Goal: Task Accomplishment & Management: Manage account settings

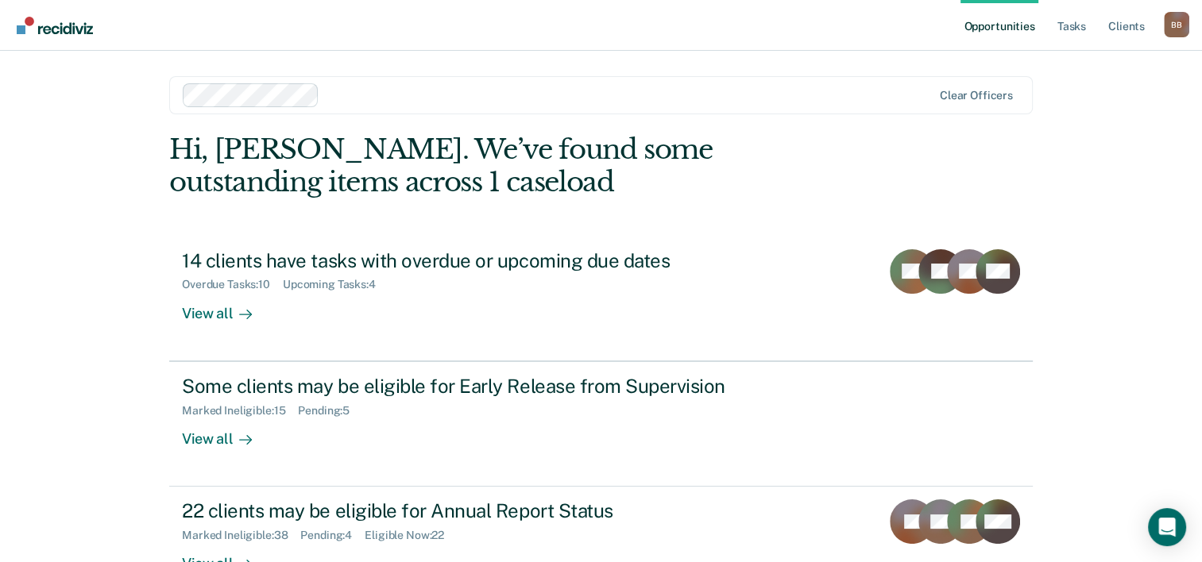
scroll to position [112, 0]
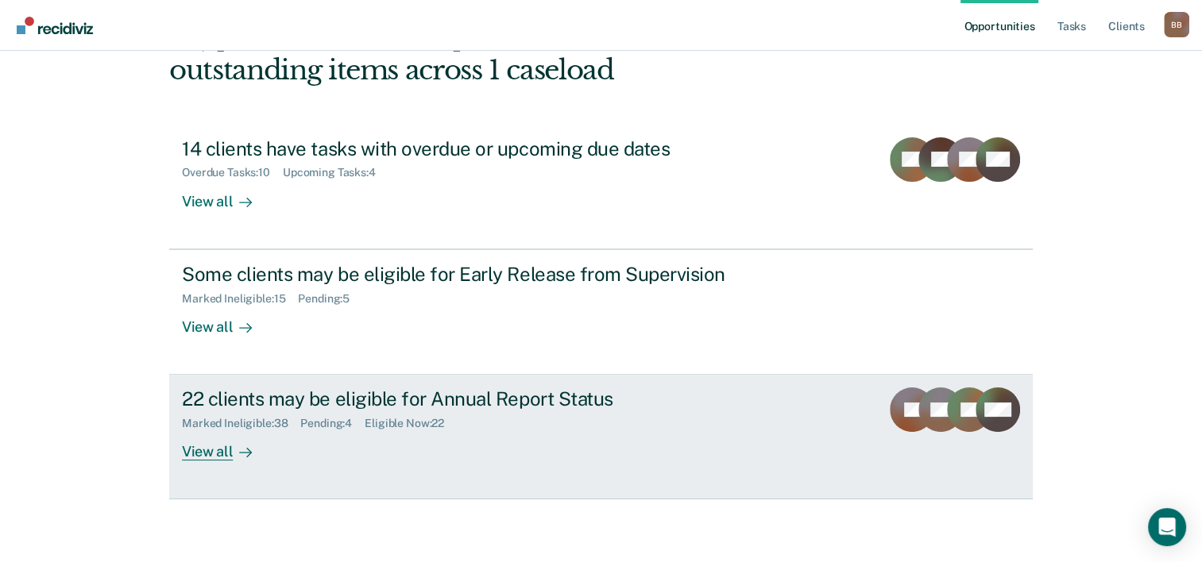
click at [270, 400] on div "22 clients may be eligible for Annual Report Status" at bounding box center [461, 399] width 558 height 23
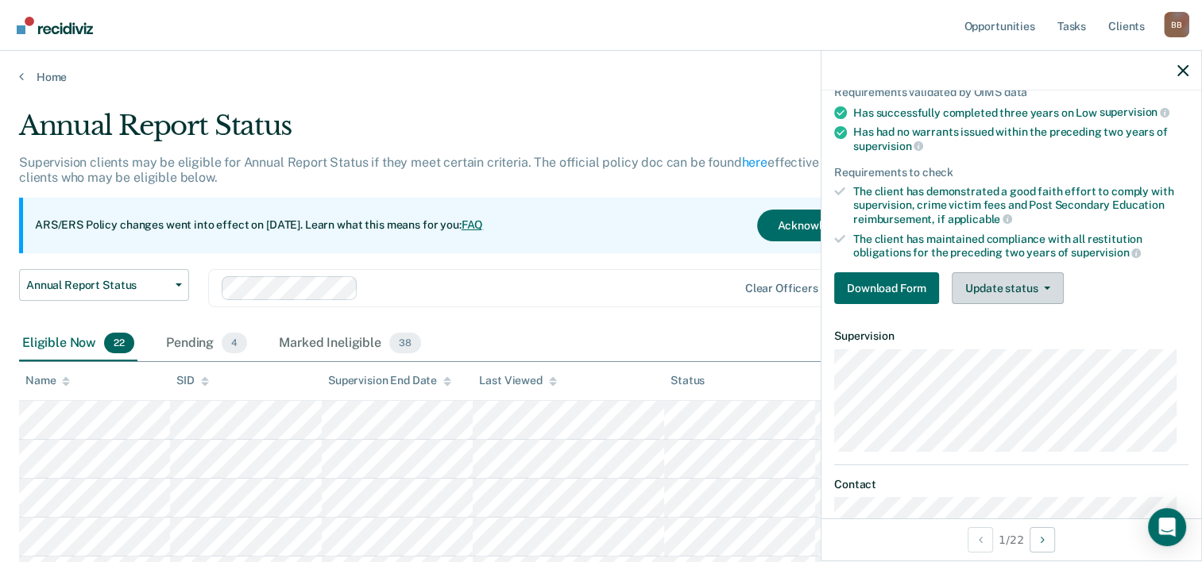
scroll to position [164, 0]
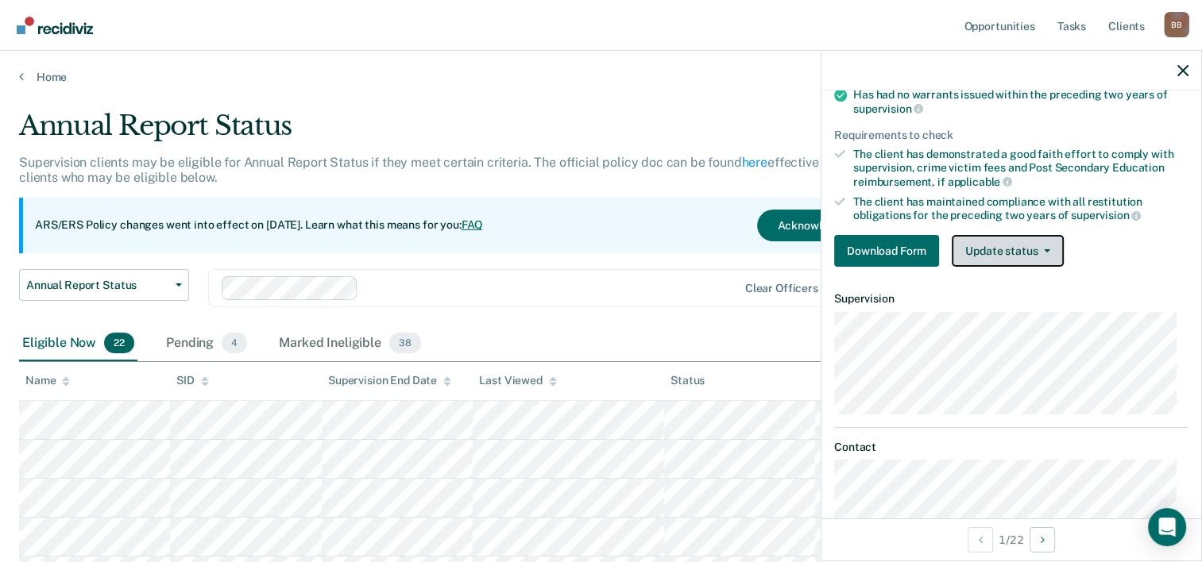
click at [1007, 243] on button "Update status" at bounding box center [1008, 251] width 112 height 32
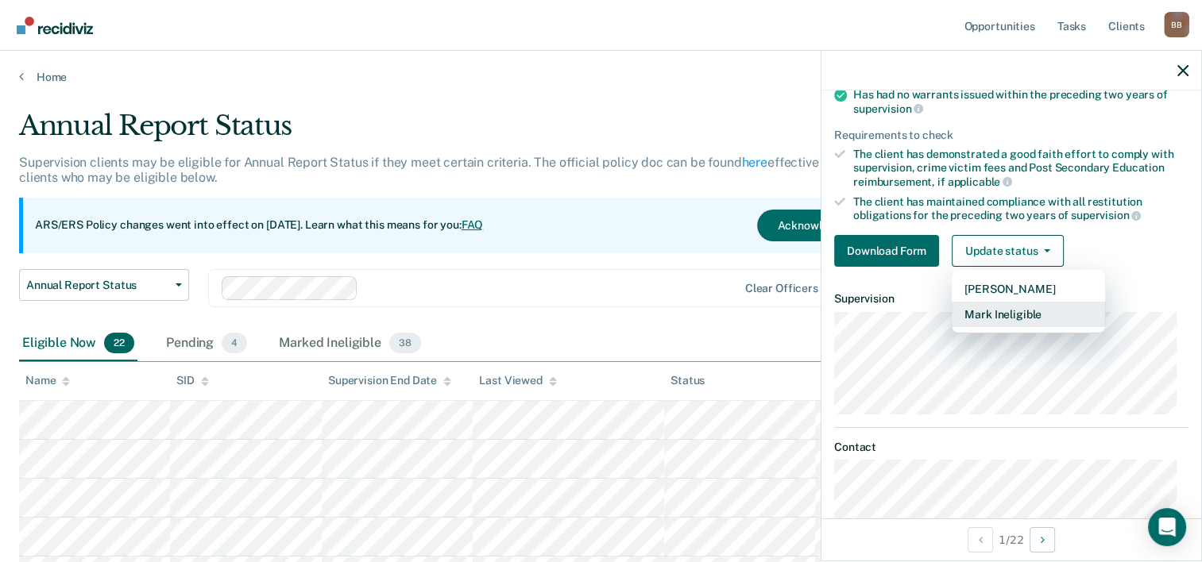
click at [997, 307] on button "Mark Ineligible" at bounding box center [1028, 314] width 153 height 25
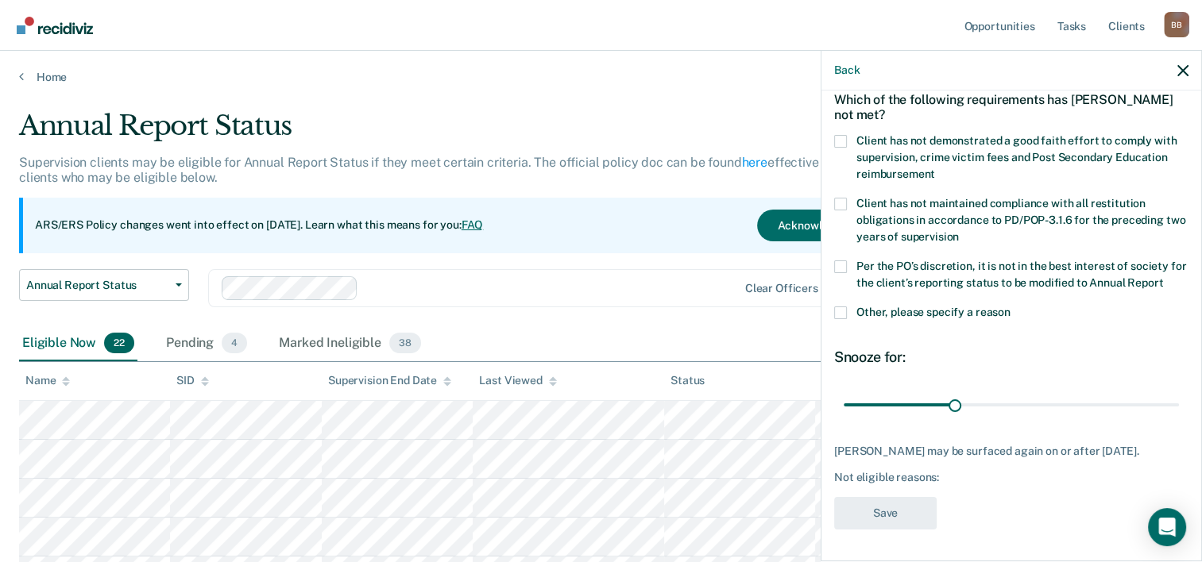
click at [848, 135] on label "Client has not demonstrated a good faith effort to comply with supervision, cri…" at bounding box center [1011, 160] width 354 height 50
click at [935, 168] on input "Client has not demonstrated a good faith effort to comply with supervision, cri…" at bounding box center [935, 168] width 0 height 0
click at [837, 261] on span at bounding box center [840, 267] width 13 height 13
click at [1163, 277] on input "Per the PO’s discretion, it is not in the best interest of society for the clie…" at bounding box center [1163, 277] width 0 height 0
click at [847, 318] on label "Other, please specify a reason" at bounding box center [1011, 315] width 354 height 17
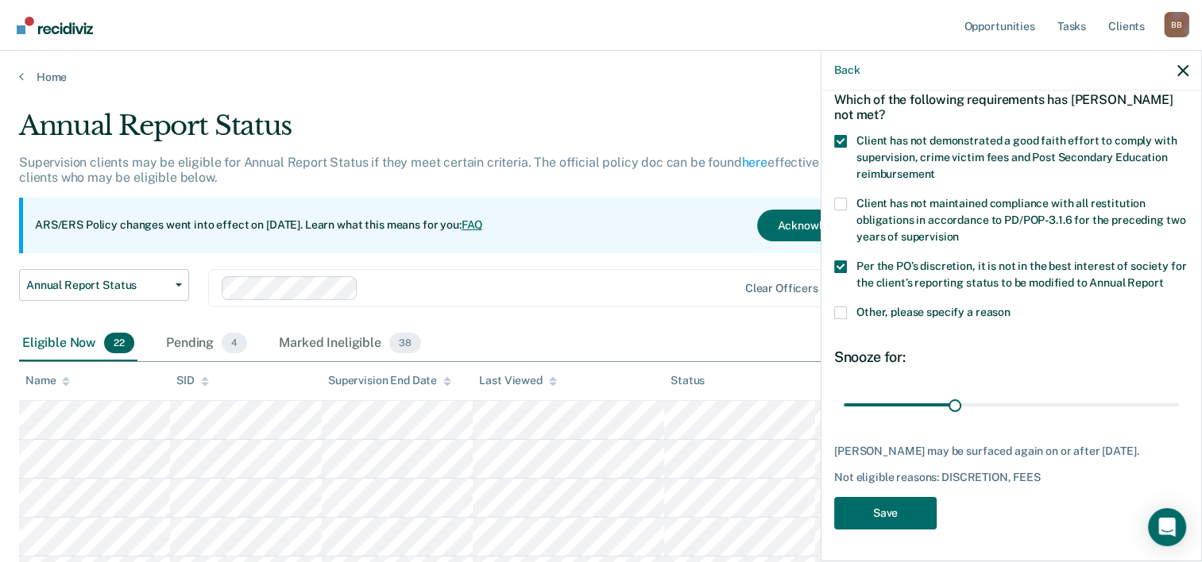
click at [1010, 307] on input "Other, please specify a reason" at bounding box center [1010, 307] width 0 height 0
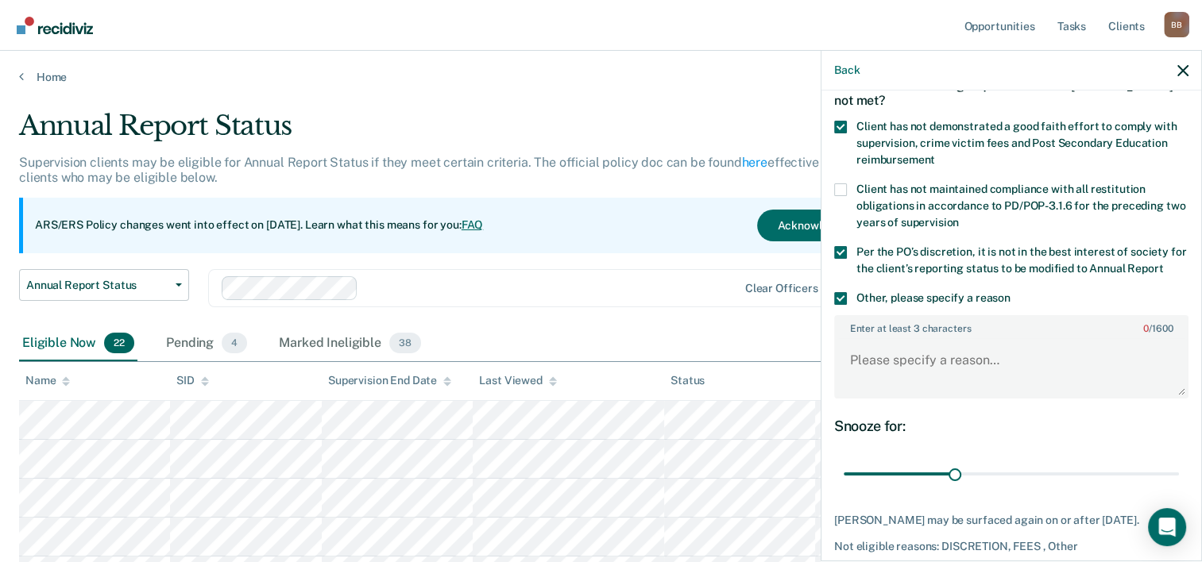
click at [840, 305] on span at bounding box center [840, 298] width 13 height 13
click at [1010, 292] on input "Other, please specify a reason" at bounding box center [1010, 292] width 0 height 0
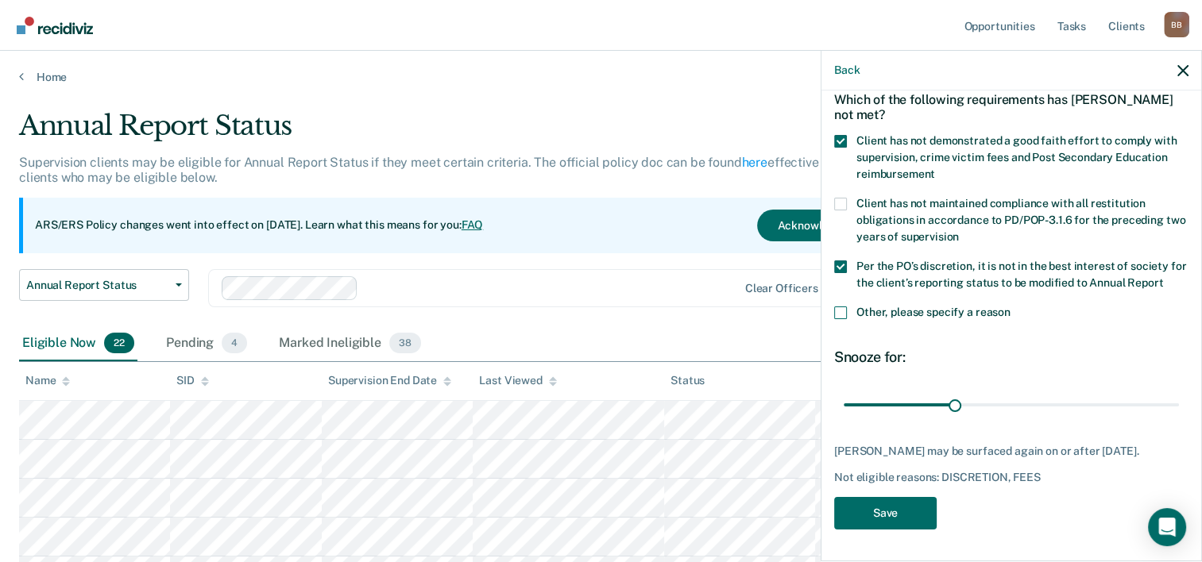
click at [848, 318] on label "Other, please specify a reason" at bounding box center [1011, 315] width 354 height 17
click at [1010, 307] on input "Other, please specify a reason" at bounding box center [1010, 307] width 0 height 0
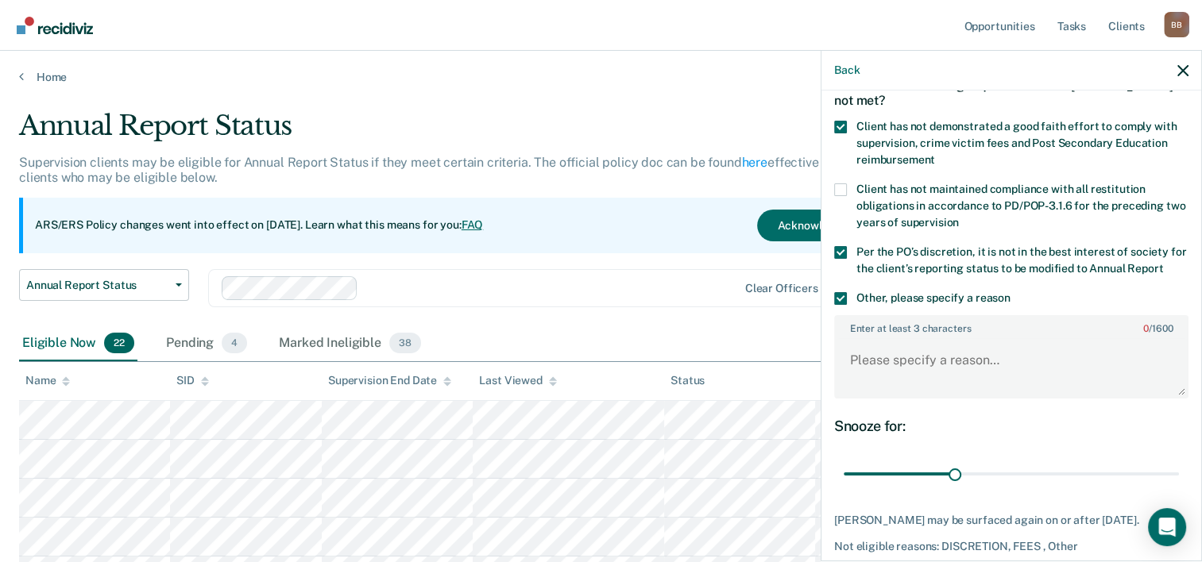
click at [894, 376] on textarea "Enter at least 3 characters 0 / 1600" at bounding box center [1011, 367] width 351 height 59
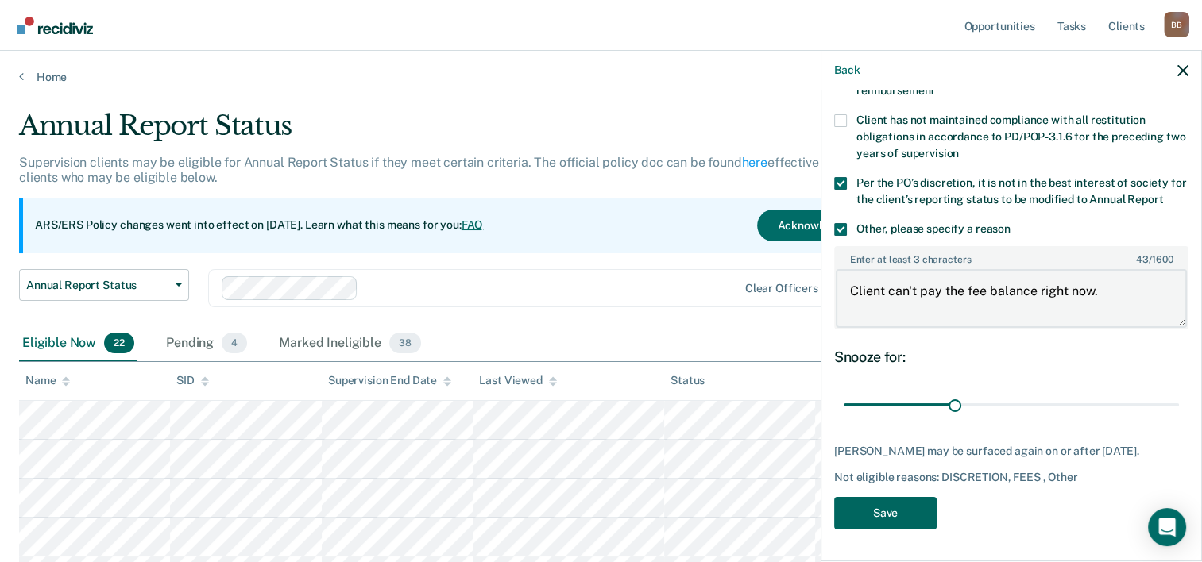
type textarea "Client can't pay the fee balance right now."
click at [882, 508] on button "Save" at bounding box center [885, 513] width 102 height 33
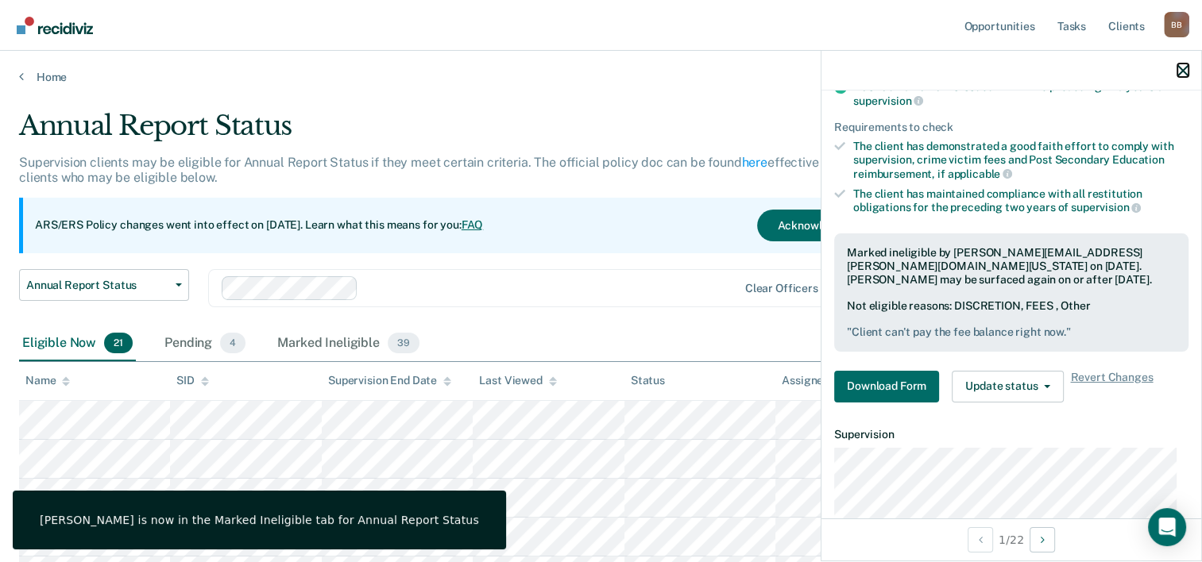
click at [1178, 75] on icon "button" at bounding box center [1182, 70] width 11 height 11
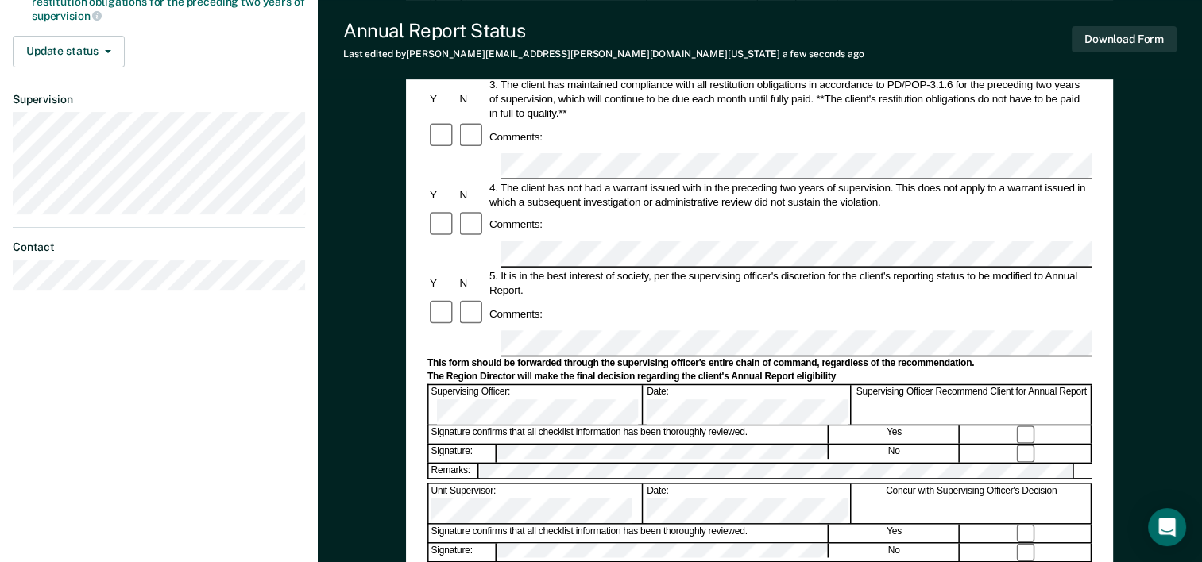
scroll to position [394, 0]
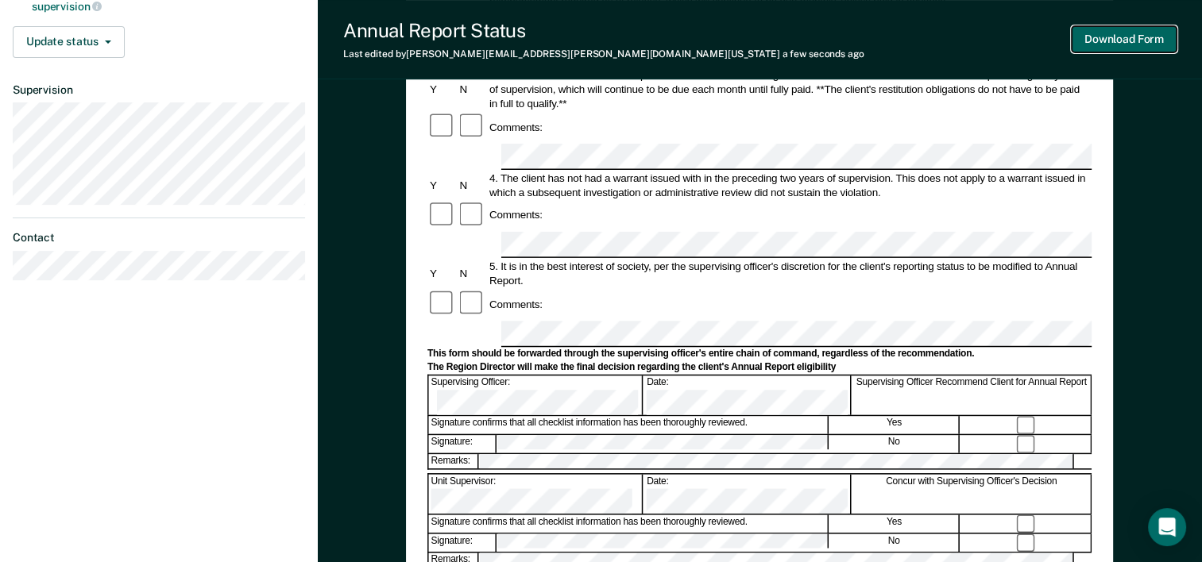
click at [1102, 35] on button "Download Form" at bounding box center [1124, 39] width 105 height 26
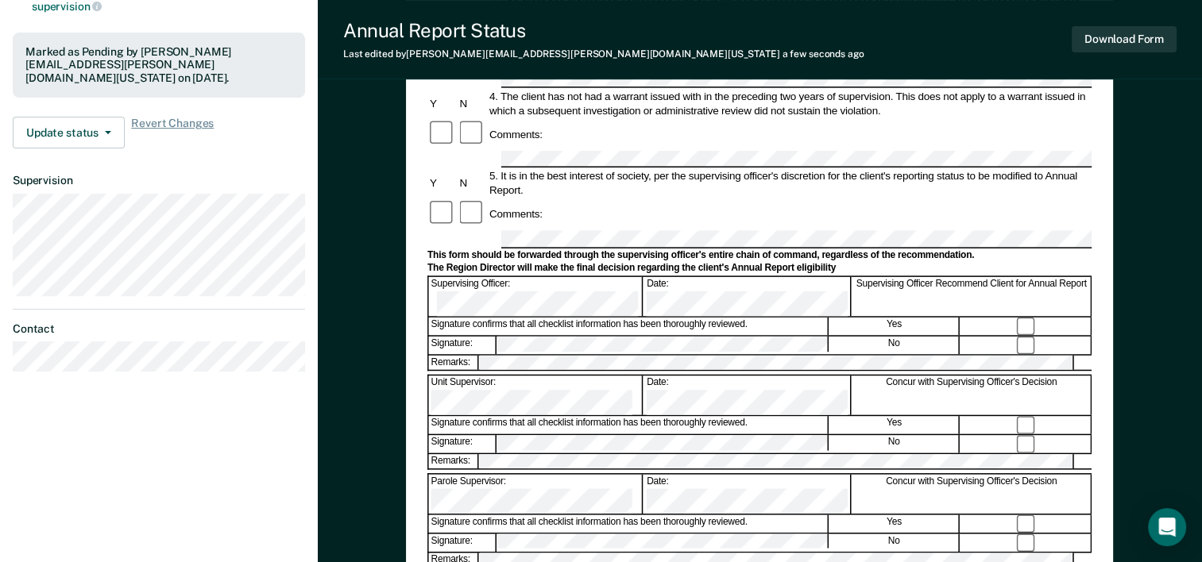
scroll to position [0, 0]
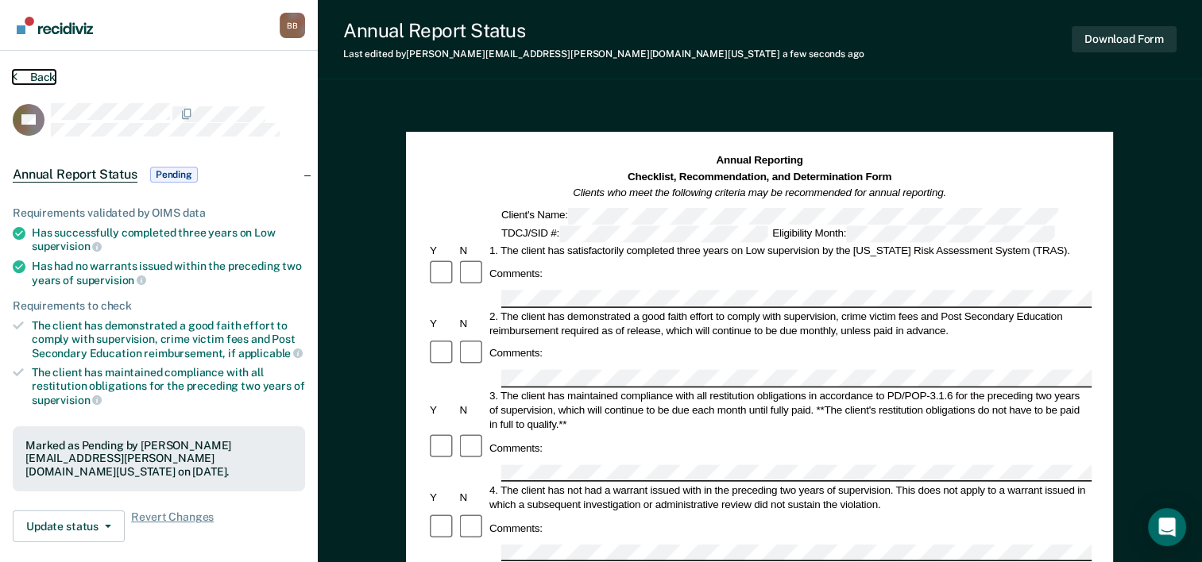
click at [28, 75] on button "Back" at bounding box center [34, 77] width 43 height 14
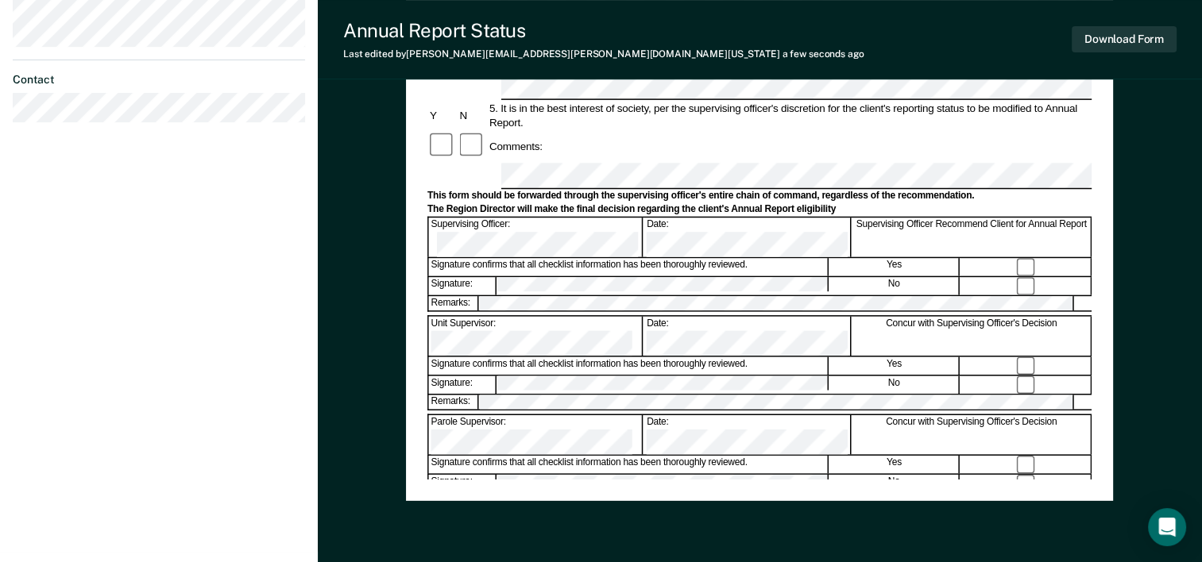
scroll to position [567, 0]
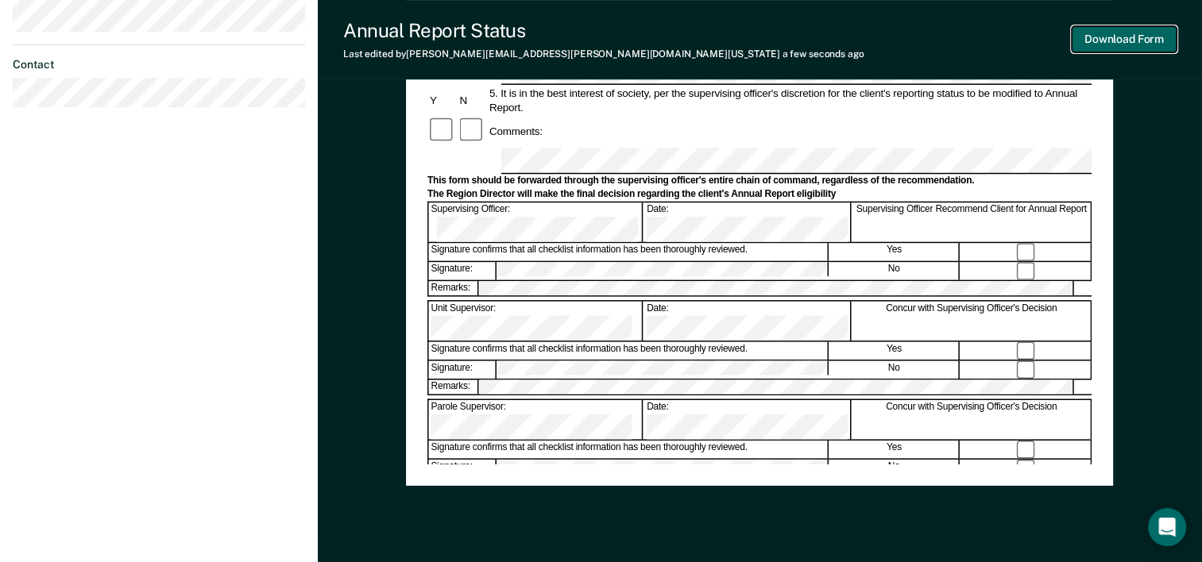
click at [1095, 45] on button "Download Form" at bounding box center [1124, 39] width 105 height 26
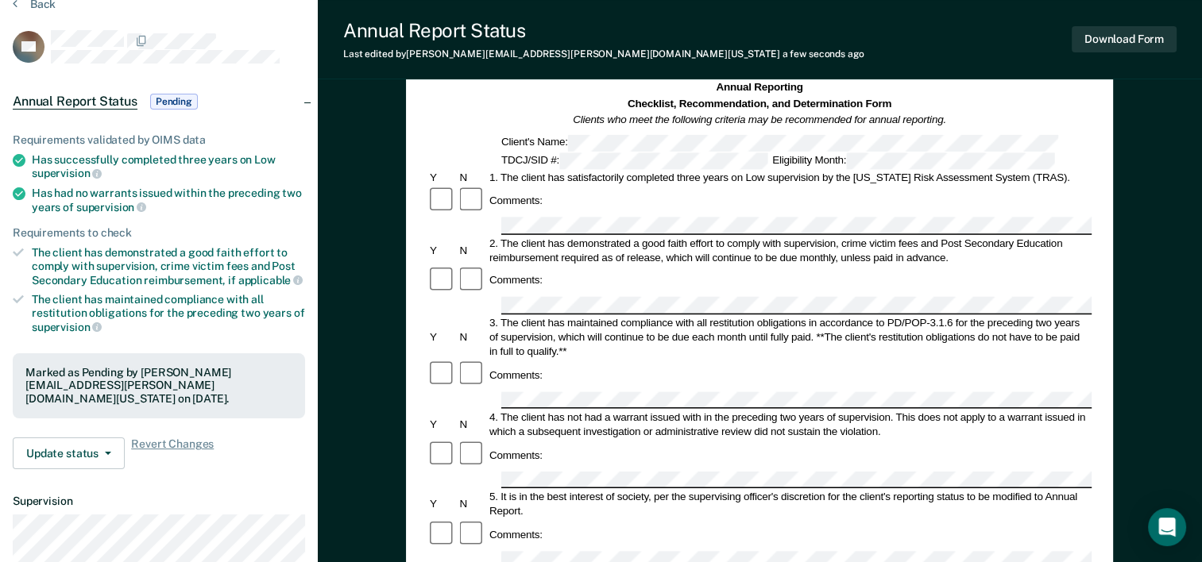
scroll to position [0, 0]
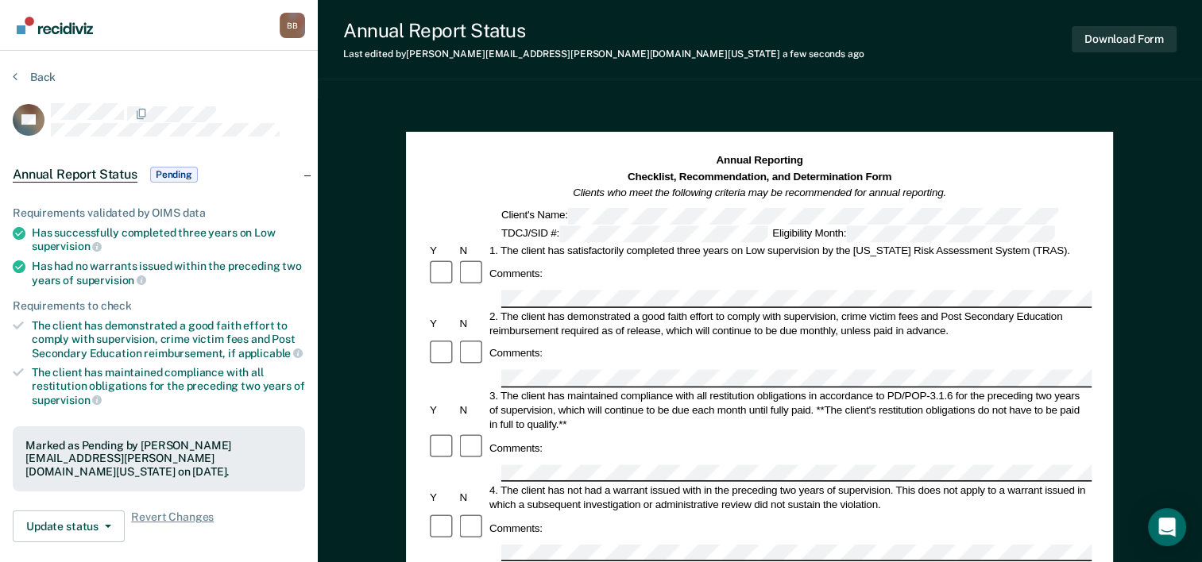
click at [45, 67] on section "Back AL Annual Report Status Pending Requirements validated by OIMS data Has su…" at bounding box center [159, 424] width 318 height 747
click at [44, 73] on button "Back" at bounding box center [34, 77] width 43 height 14
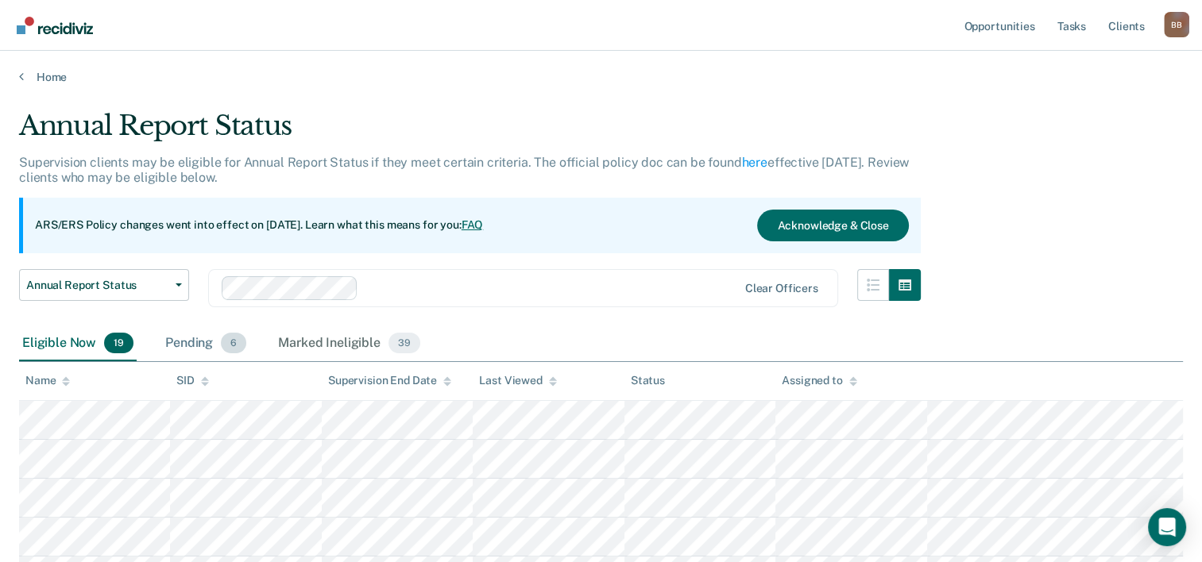
click at [199, 346] on div "Pending 6" at bounding box center [205, 343] width 87 height 35
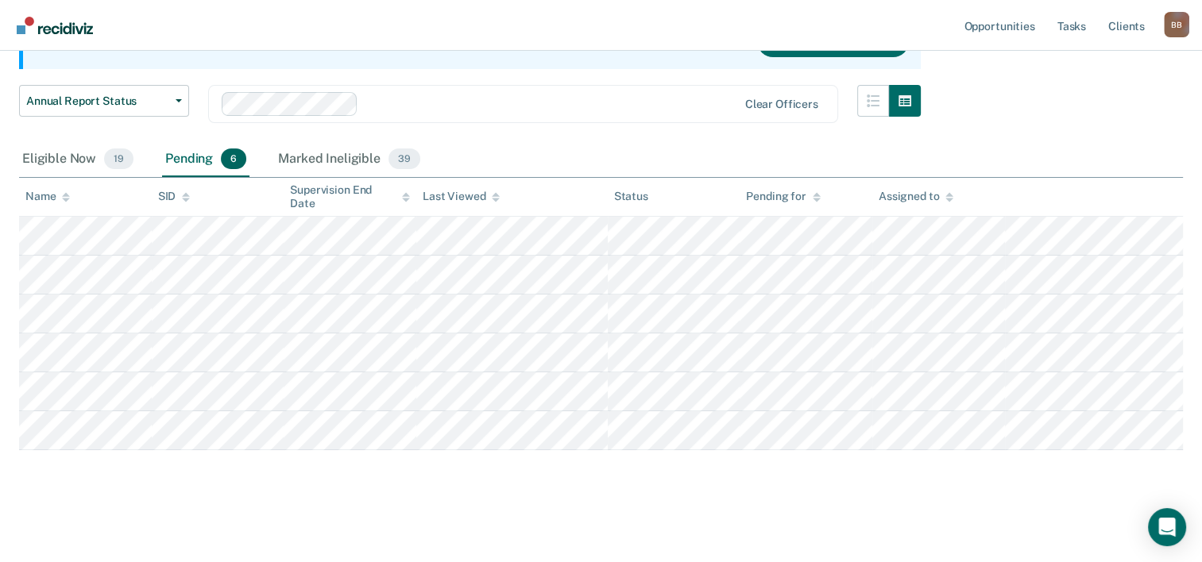
scroll to position [184, 0]
click at [72, 163] on div "Eligible Now 19" at bounding box center [78, 159] width 118 height 35
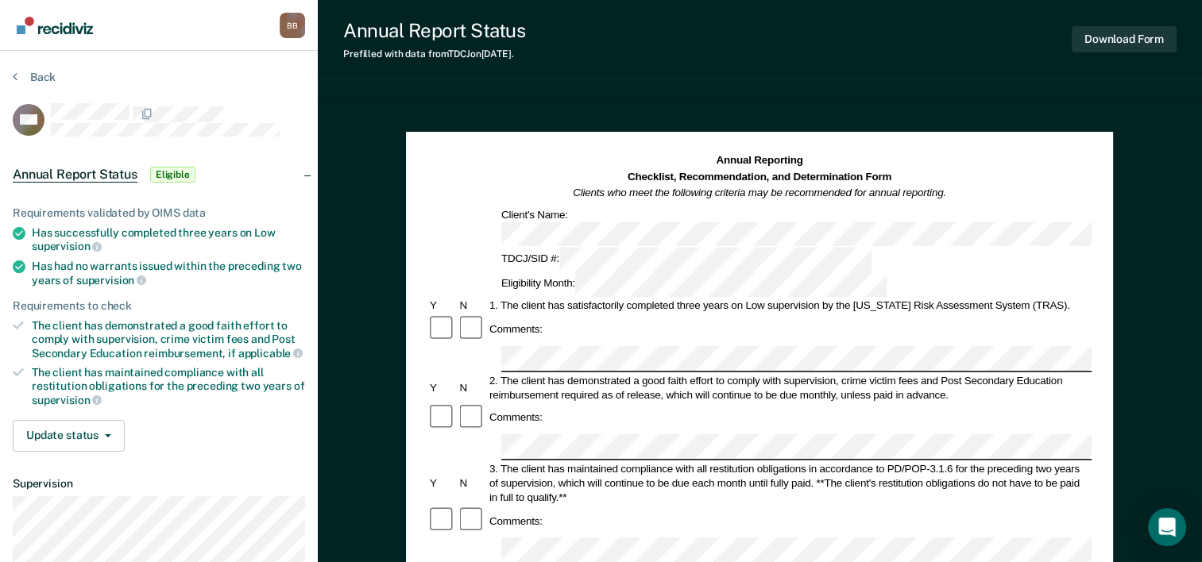
click at [776, 272] on div "Eligibility Month:" at bounding box center [694, 284] width 391 height 25
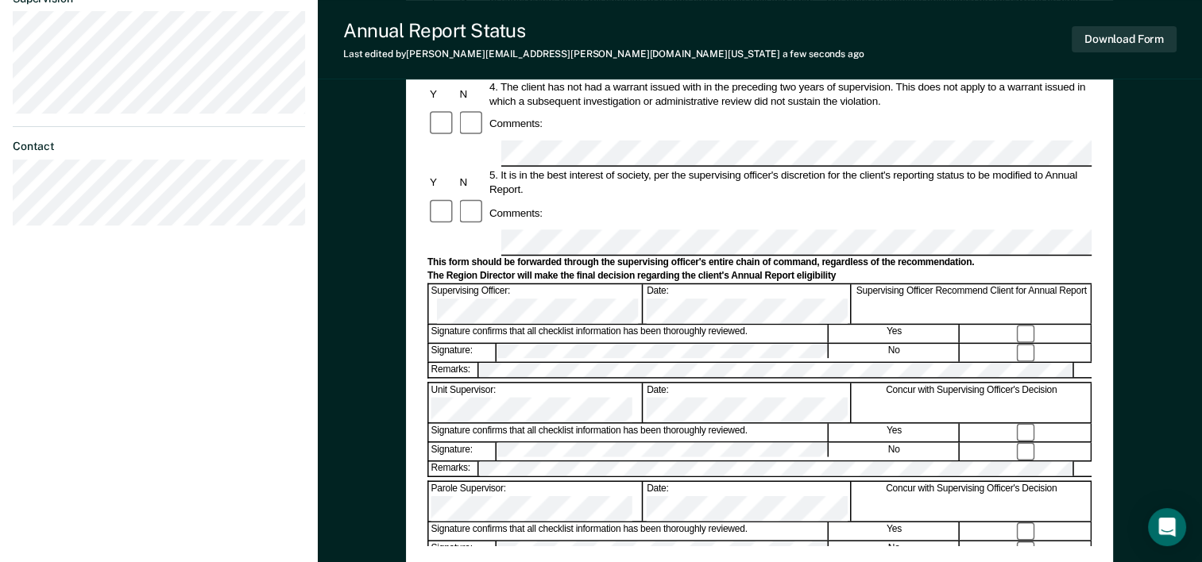
scroll to position [489, 0]
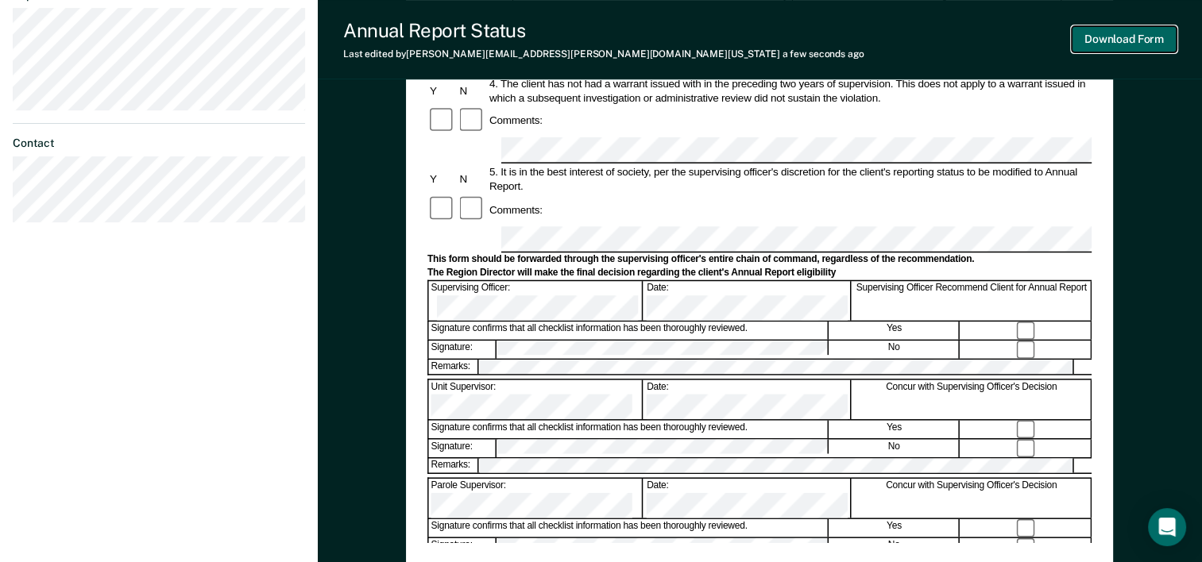
click at [1119, 43] on button "Download Form" at bounding box center [1124, 39] width 105 height 26
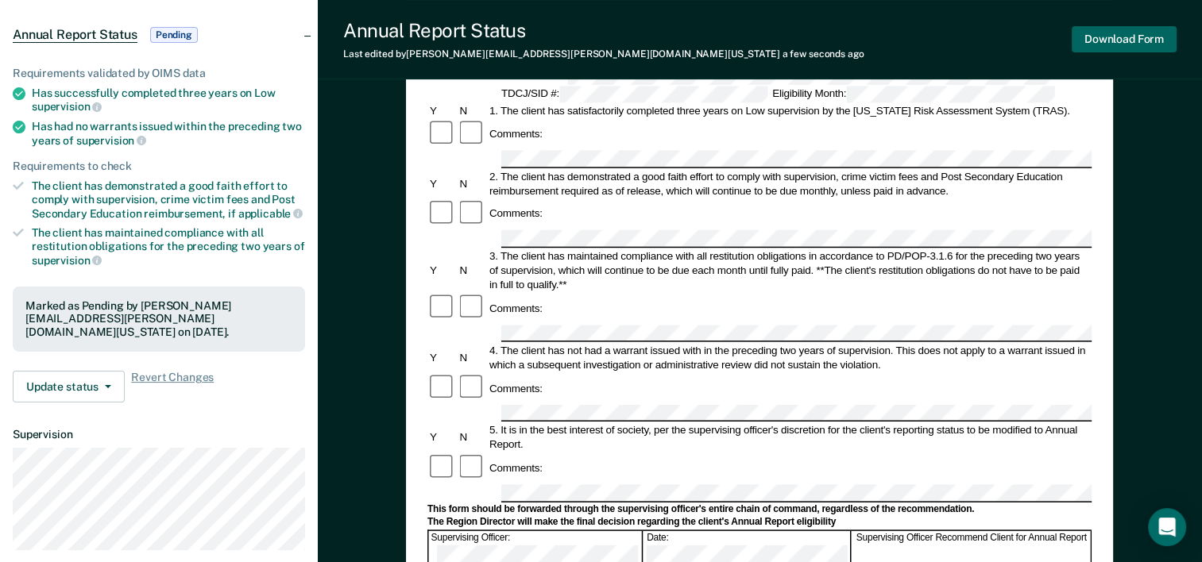
scroll to position [0, 0]
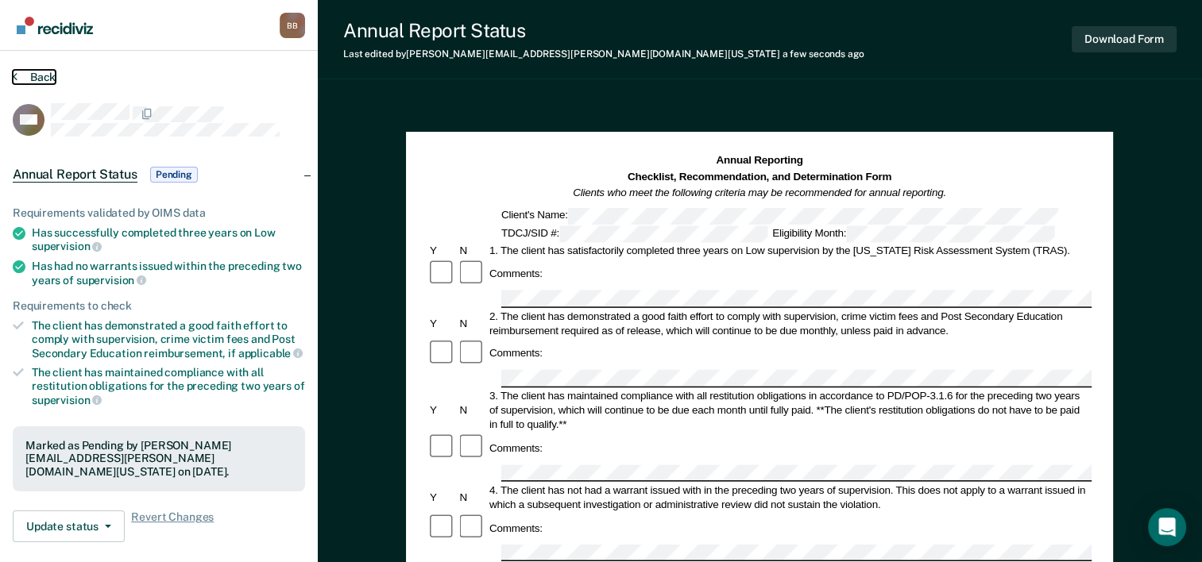
click at [43, 76] on button "Back" at bounding box center [34, 77] width 43 height 14
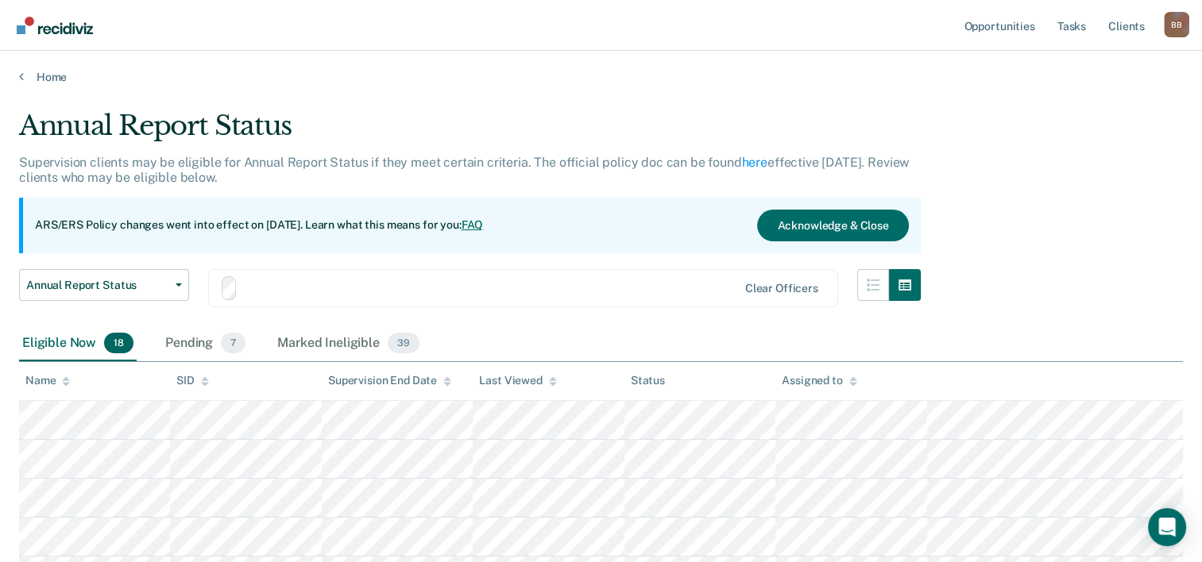
scroll to position [184, 0]
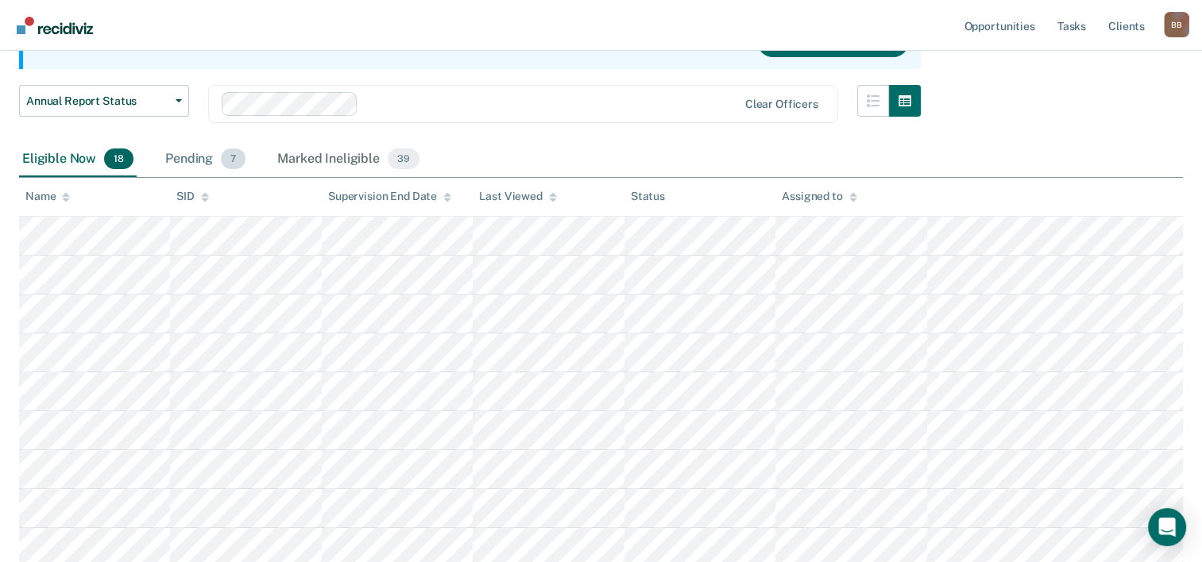
click at [187, 156] on div "Pending 7" at bounding box center [205, 159] width 87 height 35
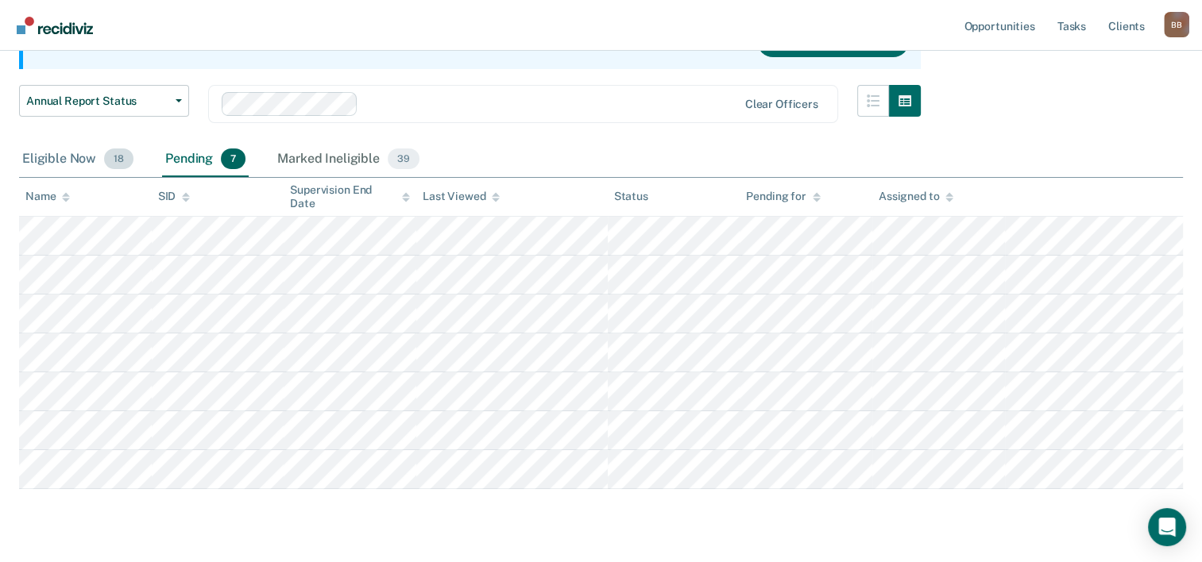
click at [73, 164] on div "Eligible Now 18" at bounding box center [78, 159] width 118 height 35
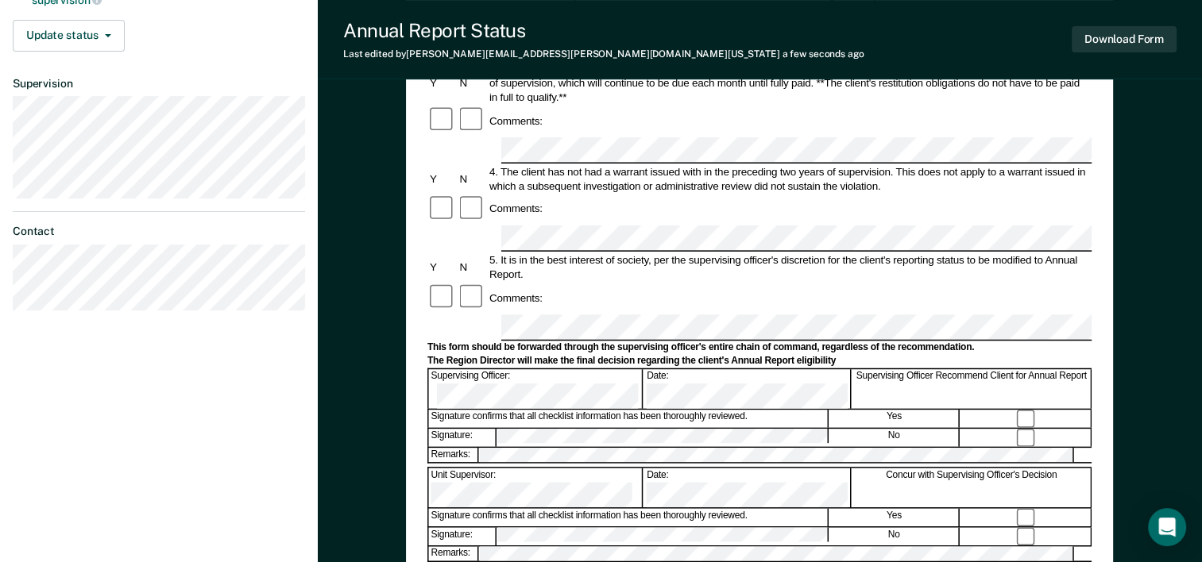
scroll to position [407, 0]
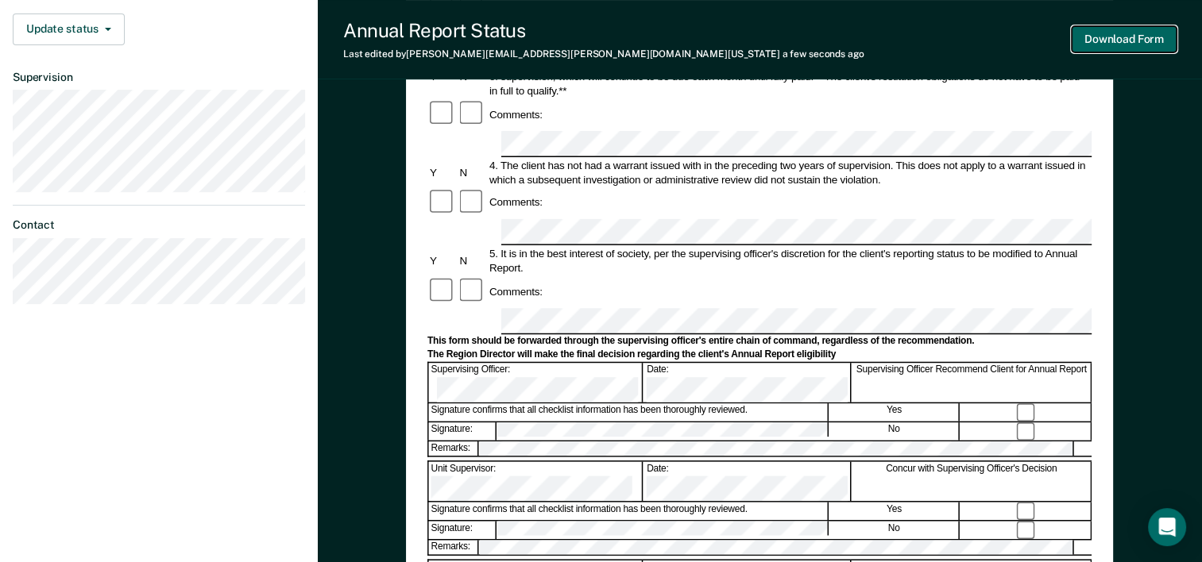
click at [1091, 45] on button "Download Form" at bounding box center [1124, 39] width 105 height 26
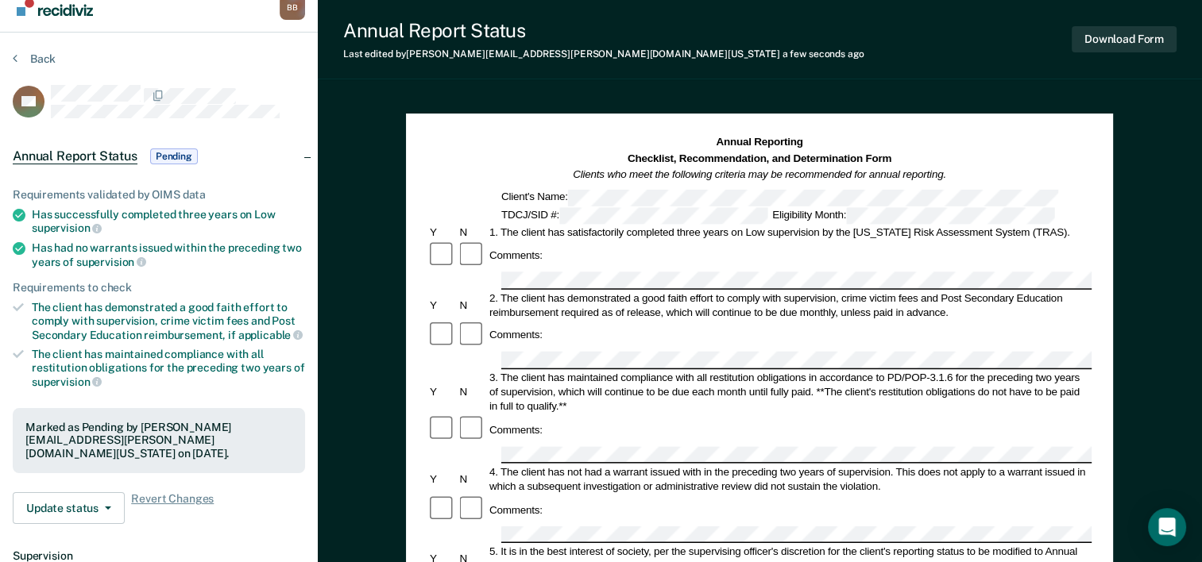
scroll to position [0, 0]
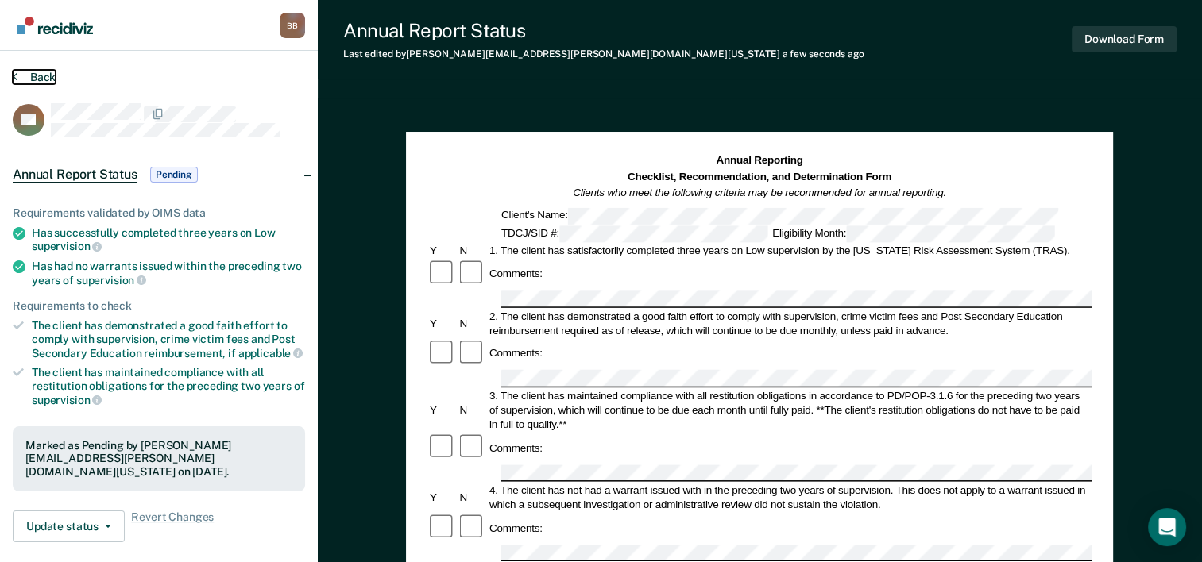
click at [38, 73] on button "Back" at bounding box center [34, 77] width 43 height 14
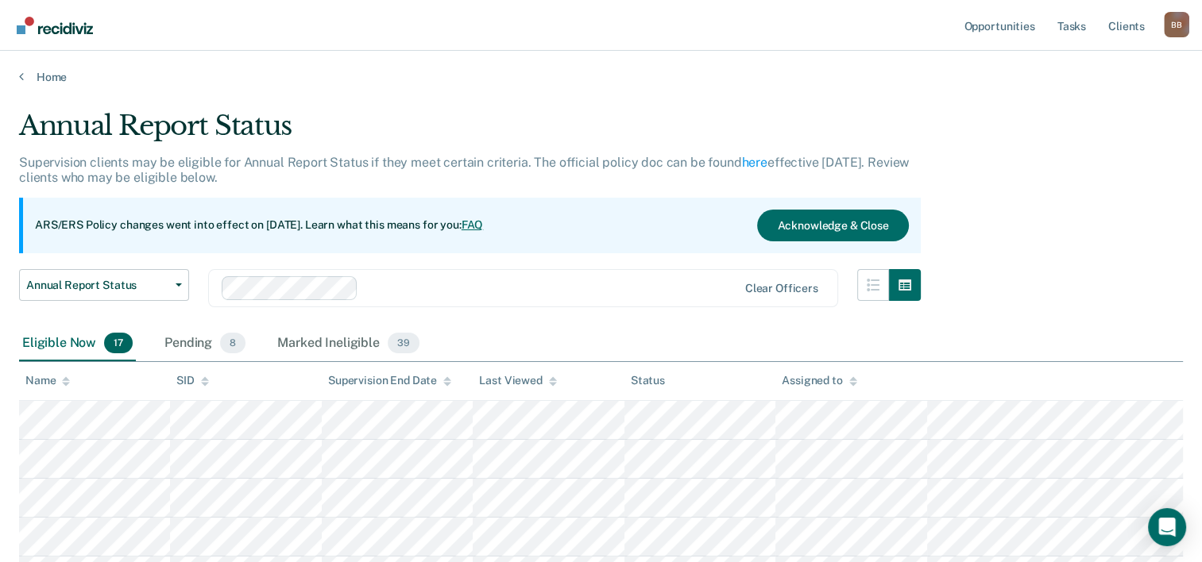
scroll to position [184, 0]
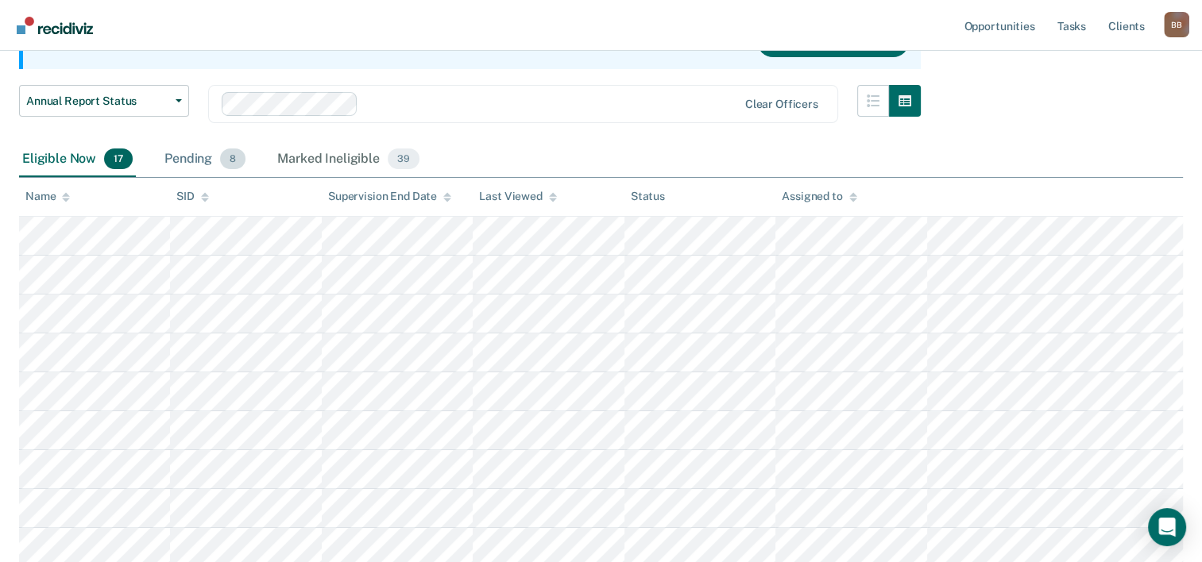
click at [190, 151] on div "Pending 8" at bounding box center [204, 159] width 87 height 35
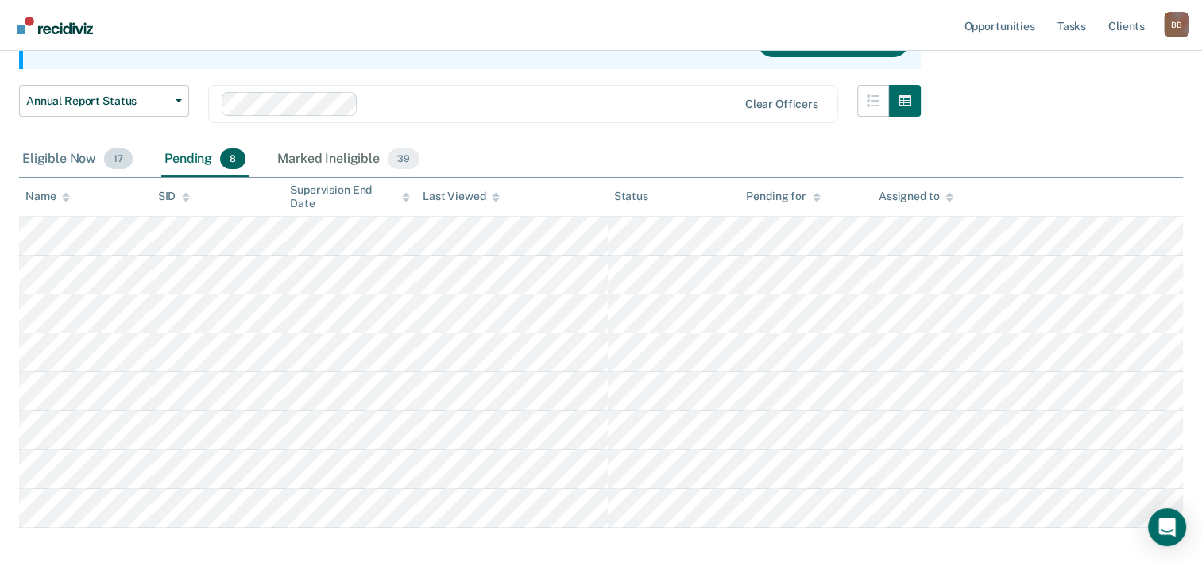
click at [57, 159] on div "Eligible Now 17" at bounding box center [77, 159] width 117 height 35
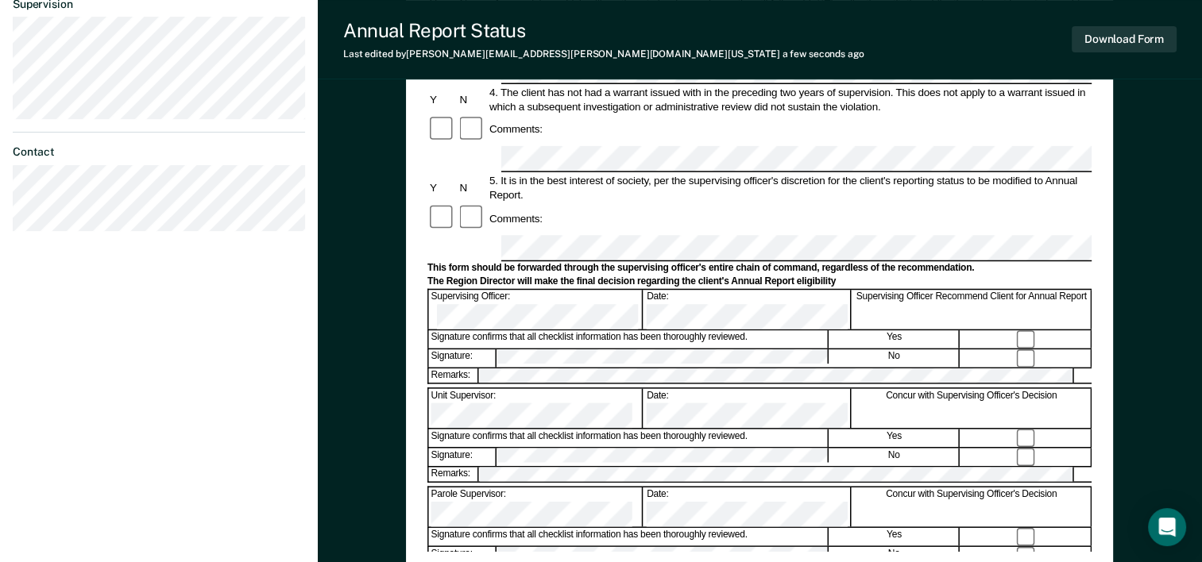
scroll to position [507, 0]
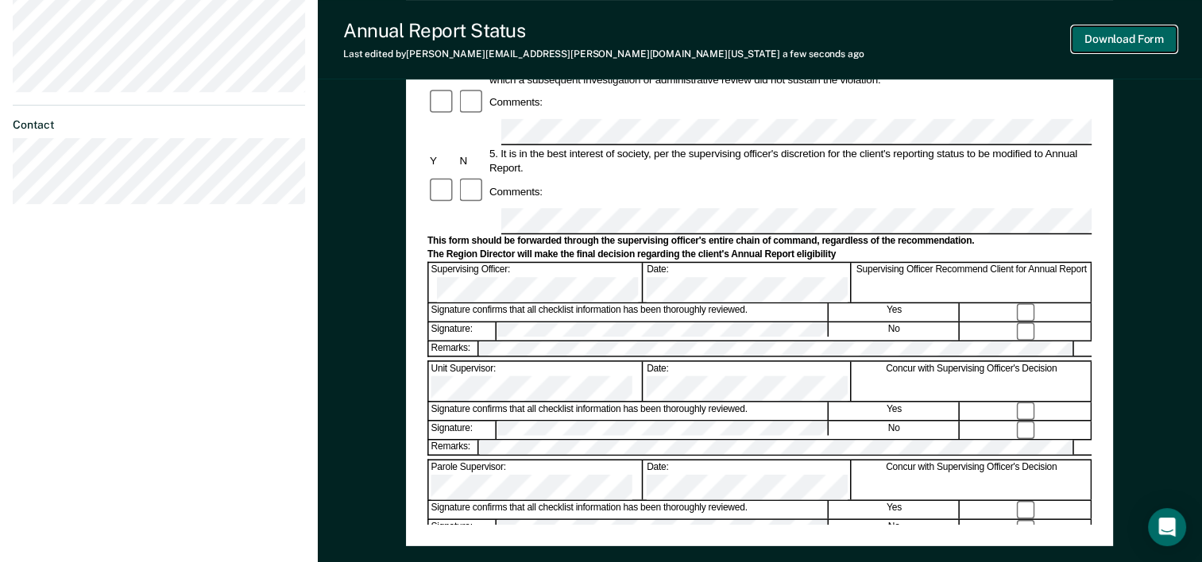
click at [1133, 33] on button "Download Form" at bounding box center [1124, 39] width 105 height 26
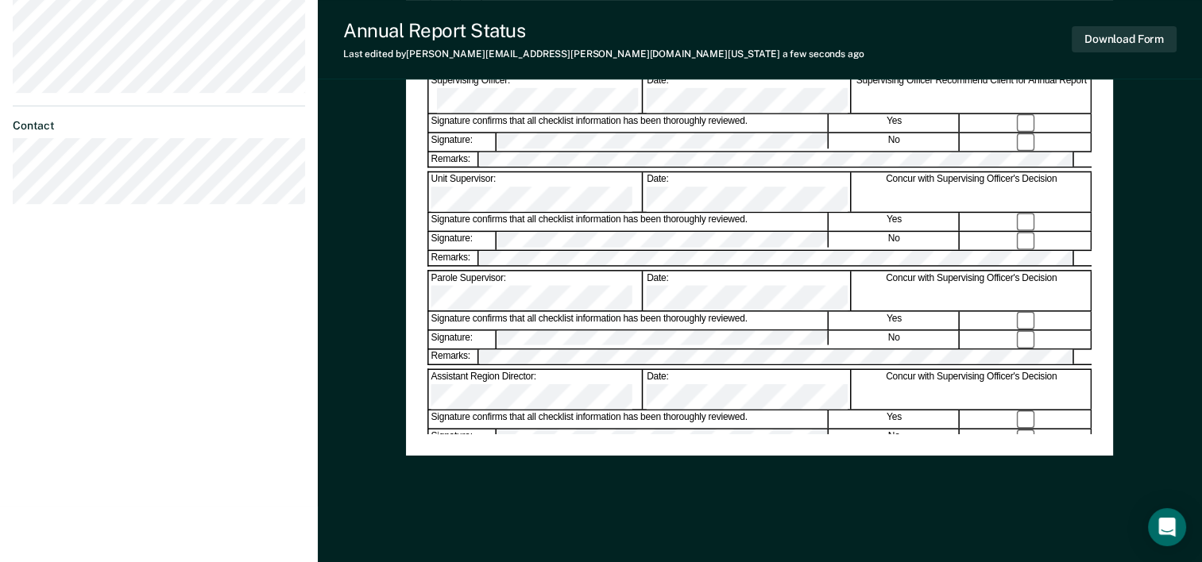
scroll to position [0, 0]
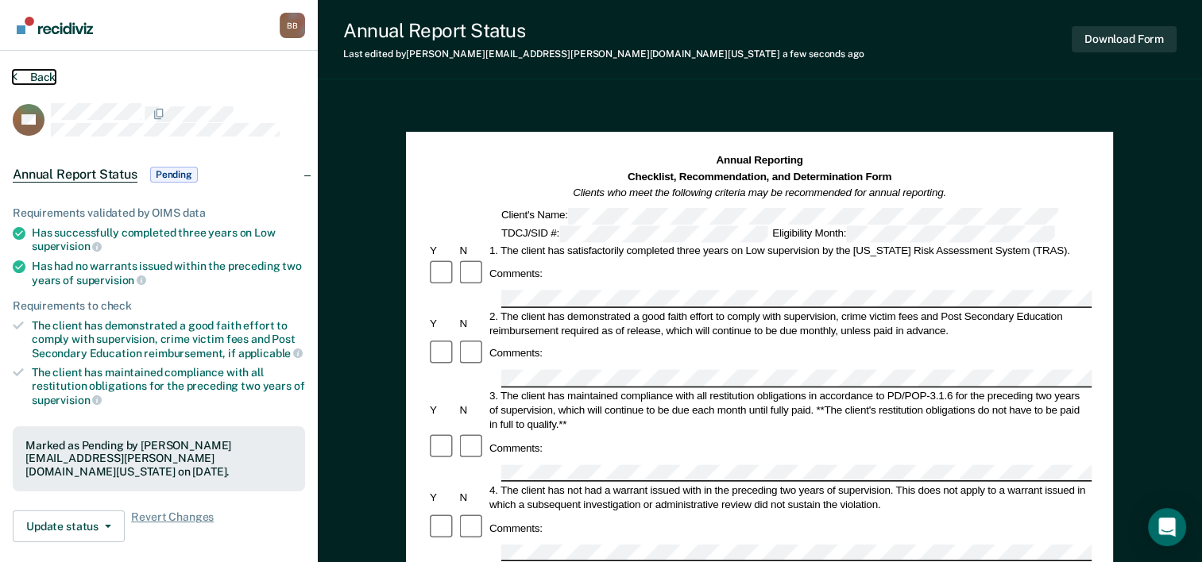
click at [38, 79] on button "Back" at bounding box center [34, 77] width 43 height 14
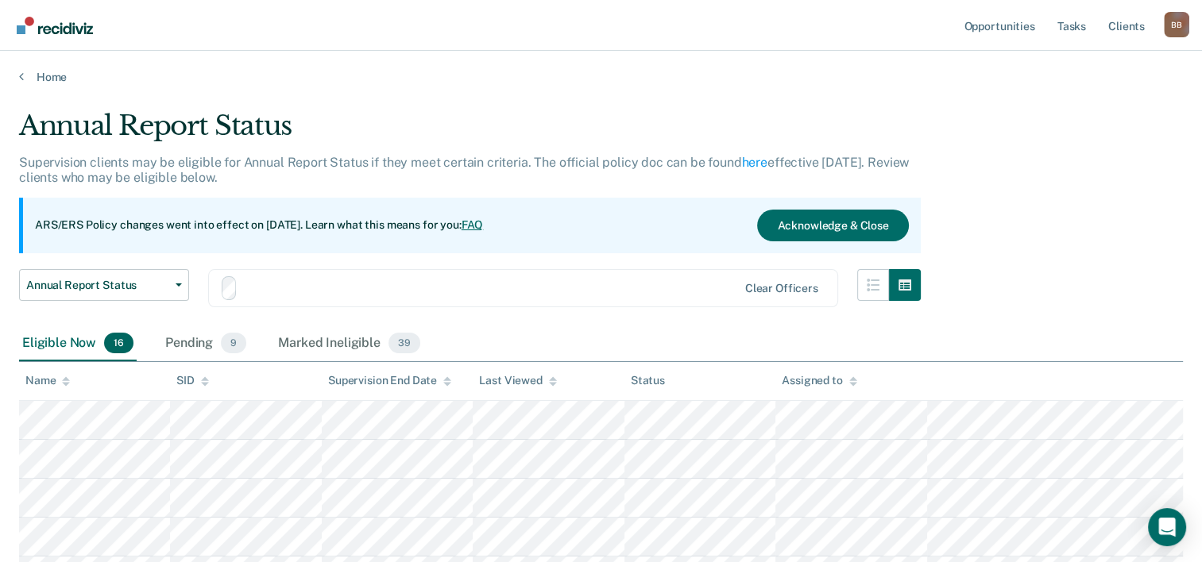
scroll to position [184, 0]
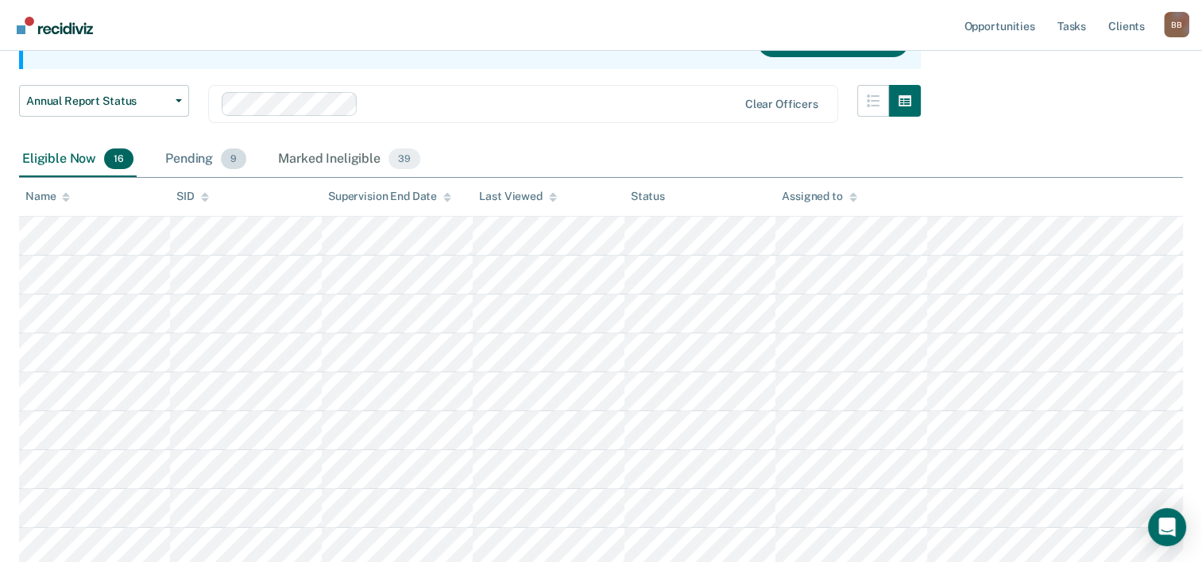
click at [187, 162] on div "Pending 9" at bounding box center [205, 159] width 87 height 35
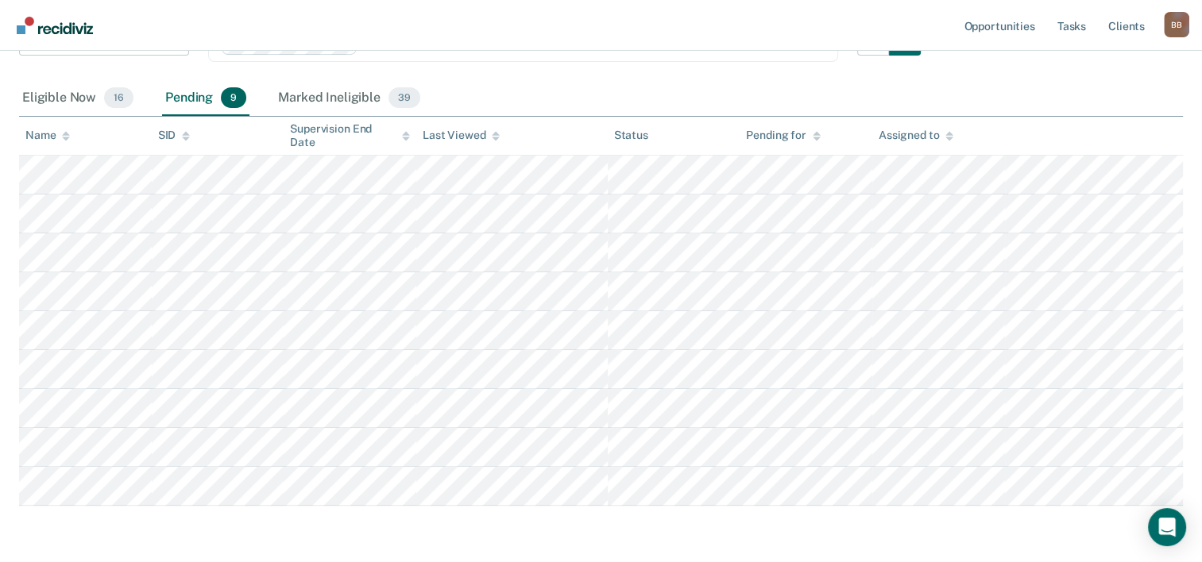
scroll to position [261, 0]
